Goal: Transaction & Acquisition: Download file/media

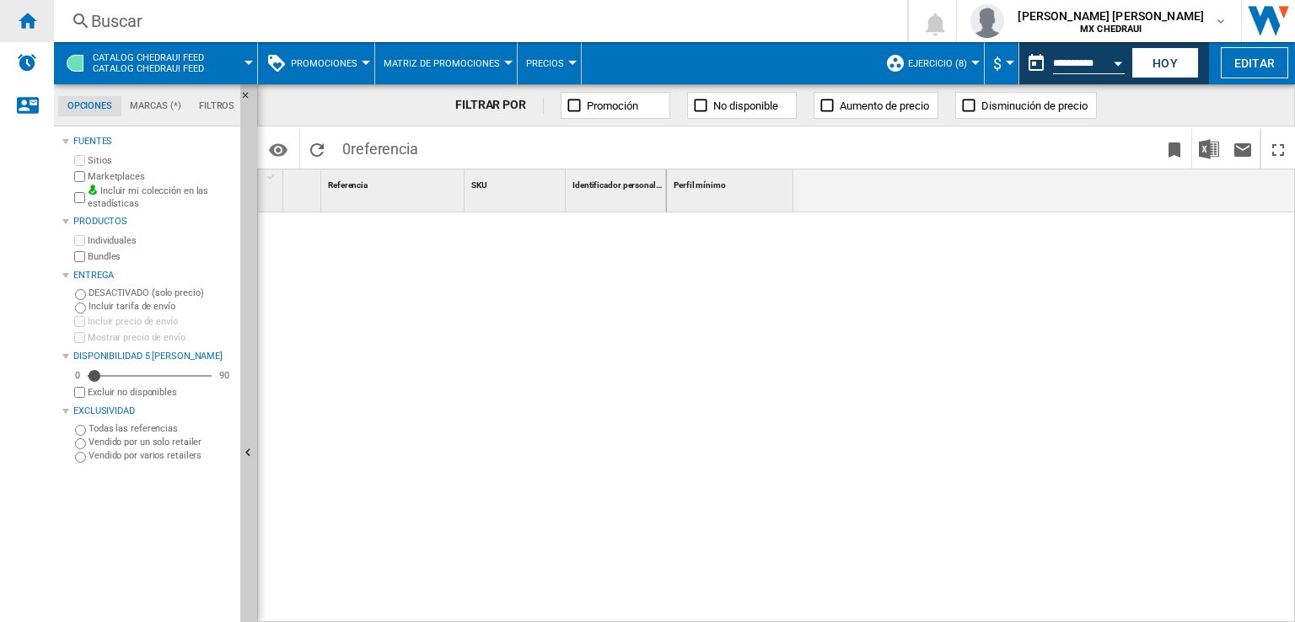
click at [35, 21] on ng-md-icon "Inicio" at bounding box center [27, 20] width 20 height 20
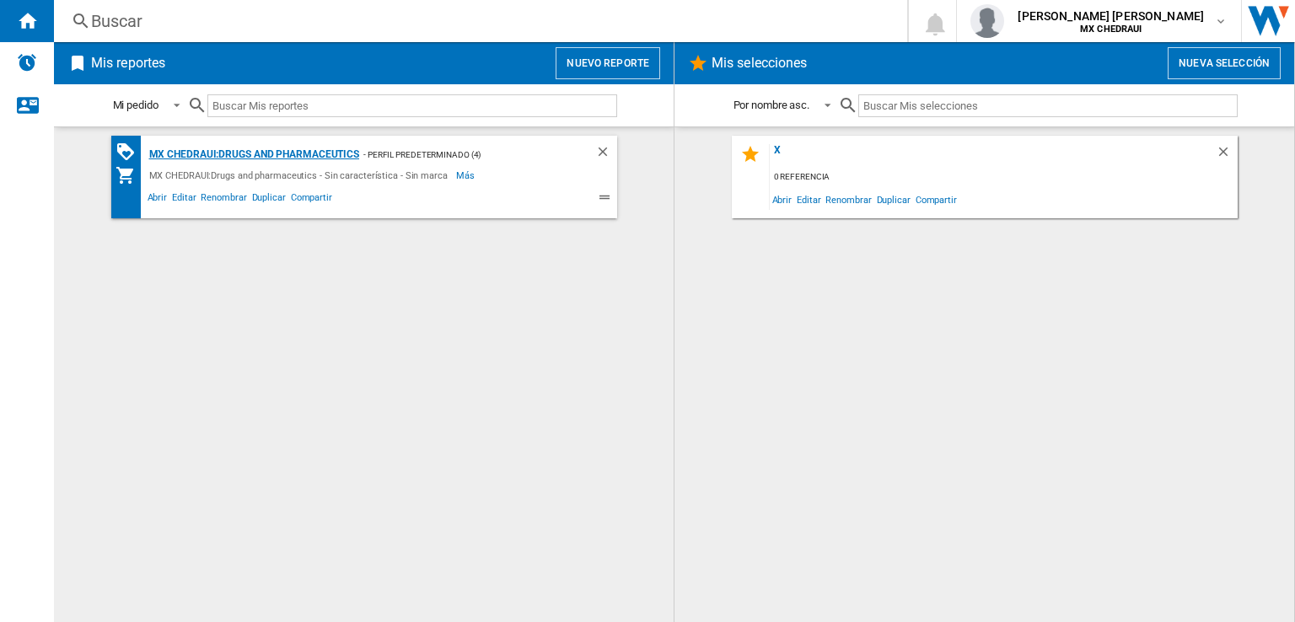
click at [330, 152] on div "MX CHEDRAUI:Drugs and pharmaceutics" at bounding box center [252, 154] width 215 height 21
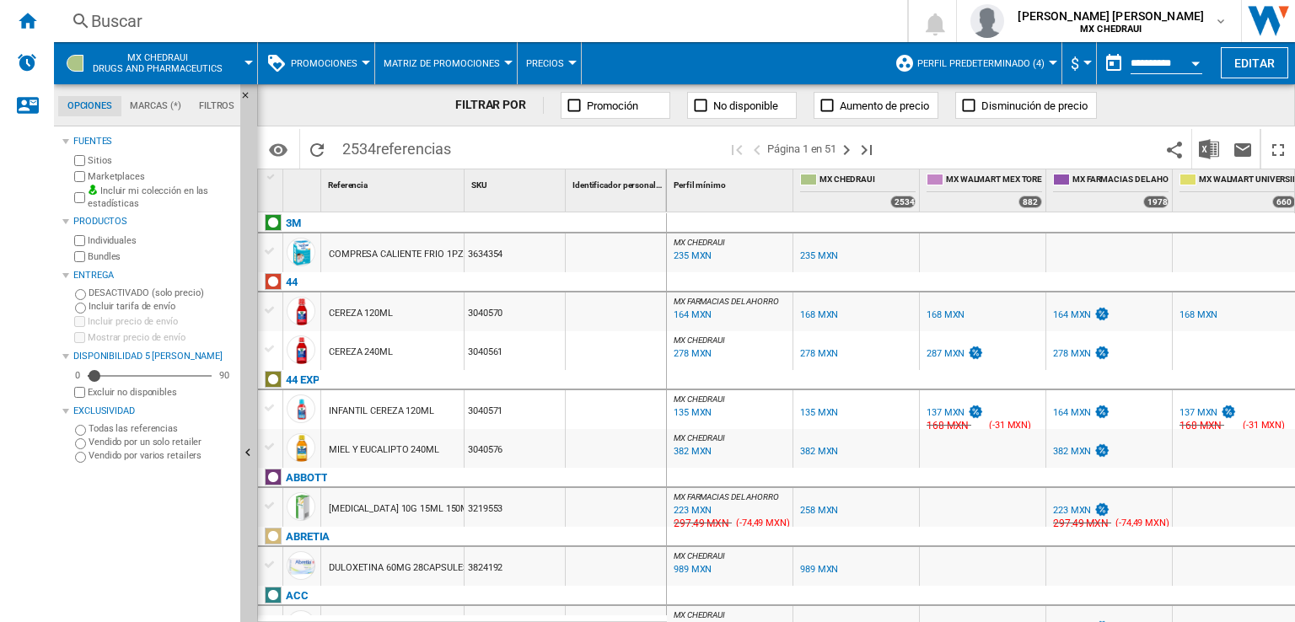
click at [1027, 63] on span "Perfil predeterminado (4)" at bounding box center [980, 63] width 127 height 11
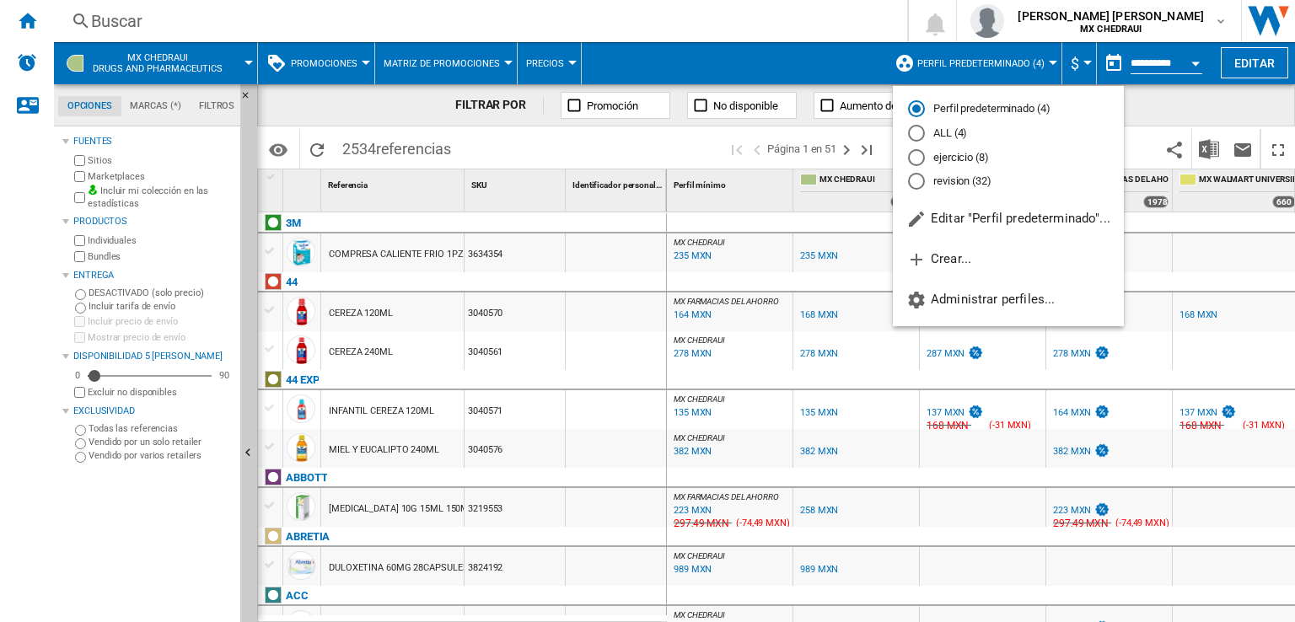
click at [984, 158] on md-radio-button "ejercicio (8)" at bounding box center [1008, 157] width 201 height 16
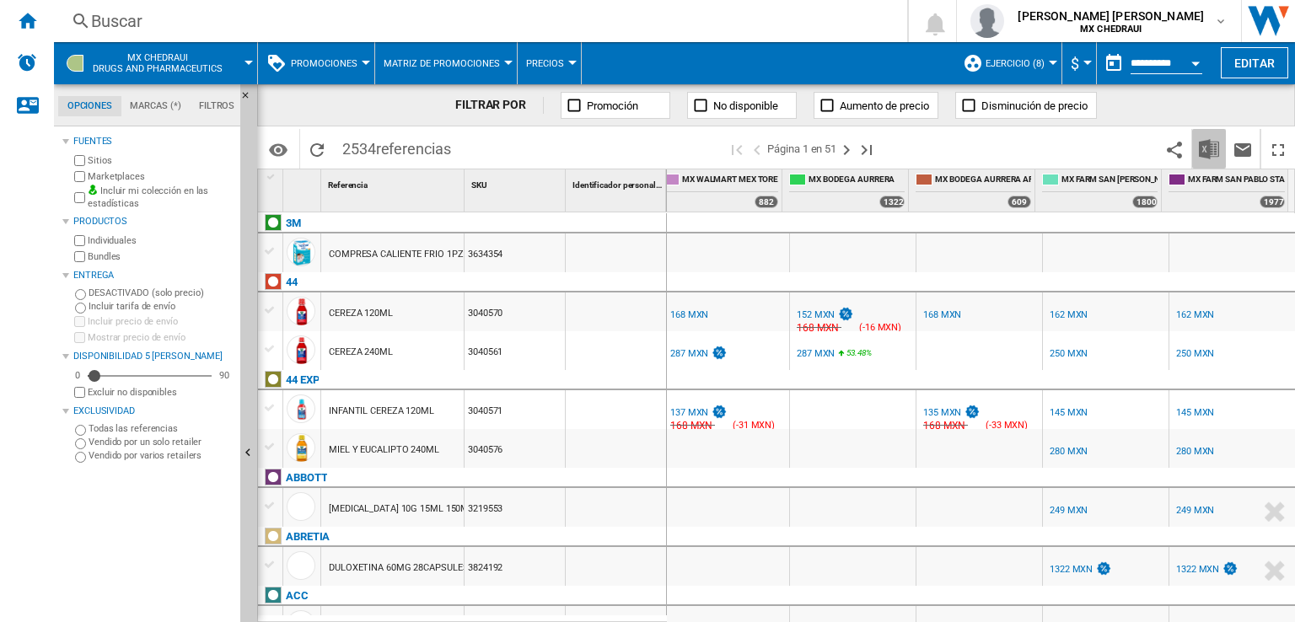
click at [1209, 150] on img "Descargar en Excel" at bounding box center [1209, 149] width 20 height 20
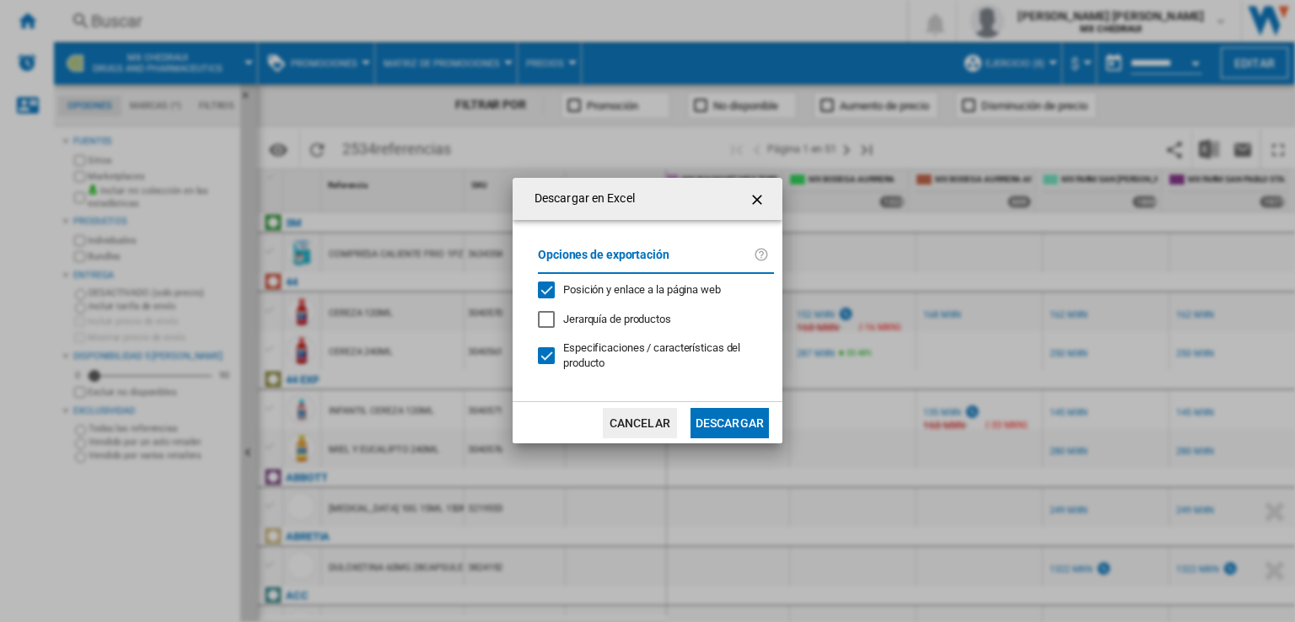
click at [744, 422] on button "Descargar" at bounding box center [729, 423] width 78 height 30
